Goal: Task Accomplishment & Management: Use online tool/utility

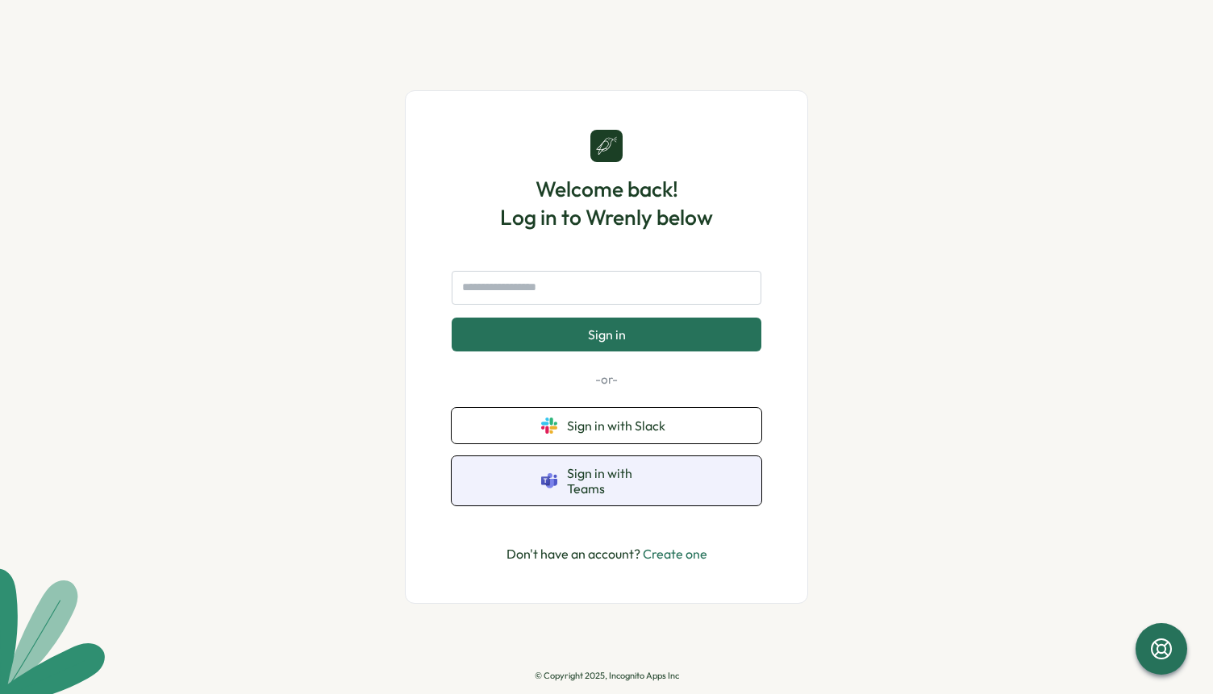
click at [582, 475] on span "Sign in with Teams" at bounding box center [619, 481] width 105 height 30
click at [605, 471] on button "Sign in with Teams" at bounding box center [607, 481] width 310 height 49
